Goal: Navigation & Orientation: Find specific page/section

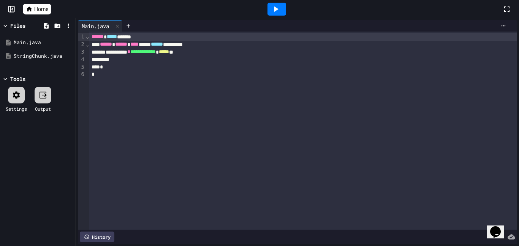
click at [41, 9] on span "Home" at bounding box center [41, 9] width 14 height 8
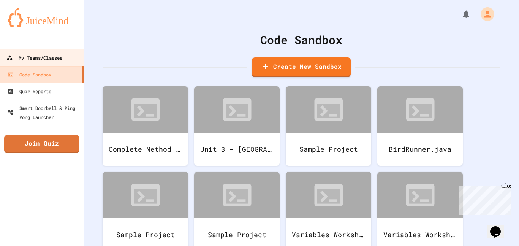
click at [54, 59] on div "My Teams/Classes" at bounding box center [34, 57] width 56 height 9
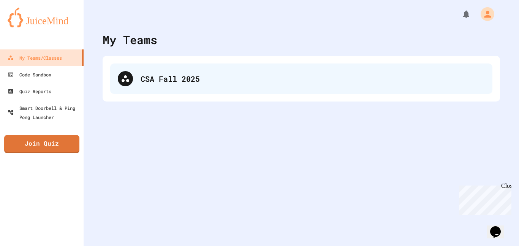
click at [161, 83] on div "CSA Fall 2025" at bounding box center [313, 78] width 344 height 11
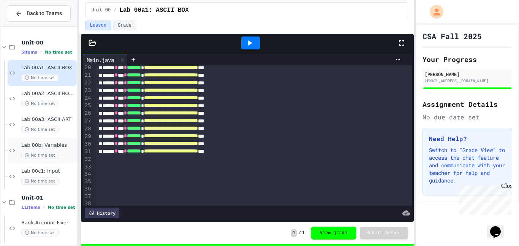
scroll to position [598, 0]
